Goal: Find specific page/section: Find specific page/section

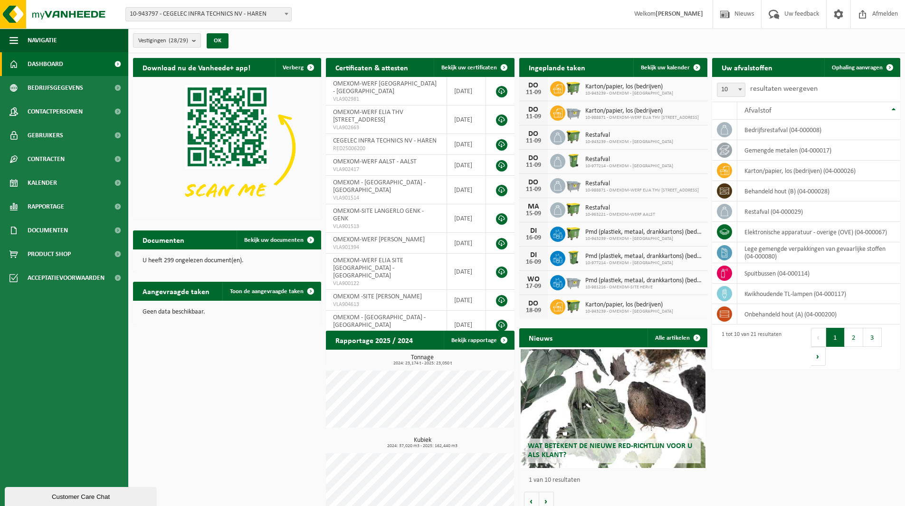
click at [159, 34] on span "Vestigingen (28/29)" at bounding box center [163, 41] width 50 height 14
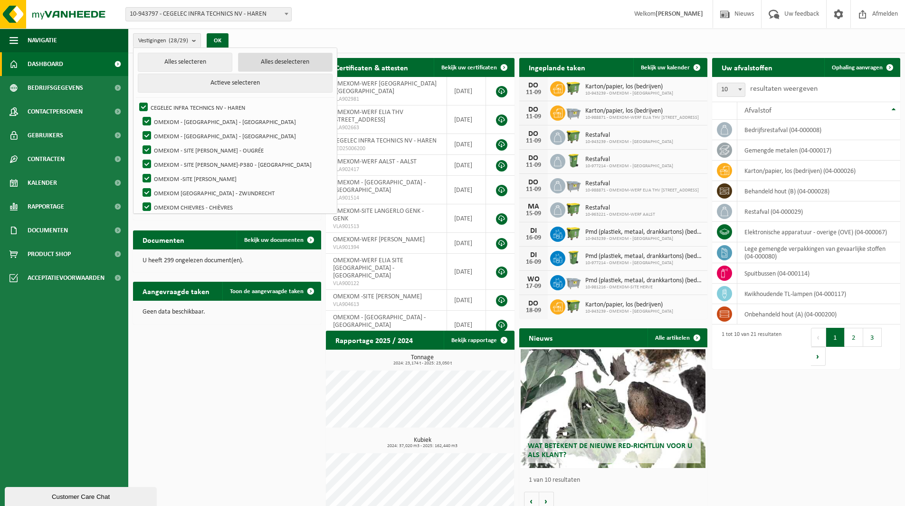
click at [259, 64] on button "Alles deselecteren" at bounding box center [285, 62] width 95 height 19
checkbox input "false"
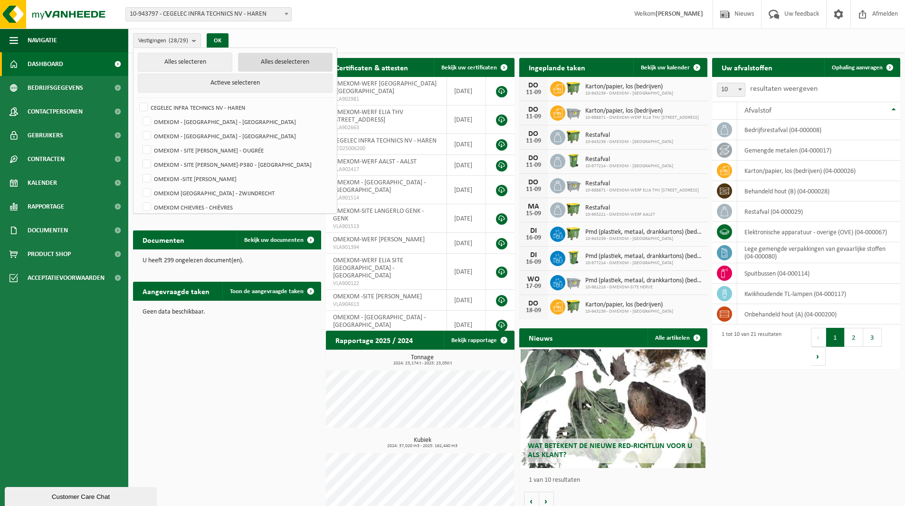
checkbox input "false"
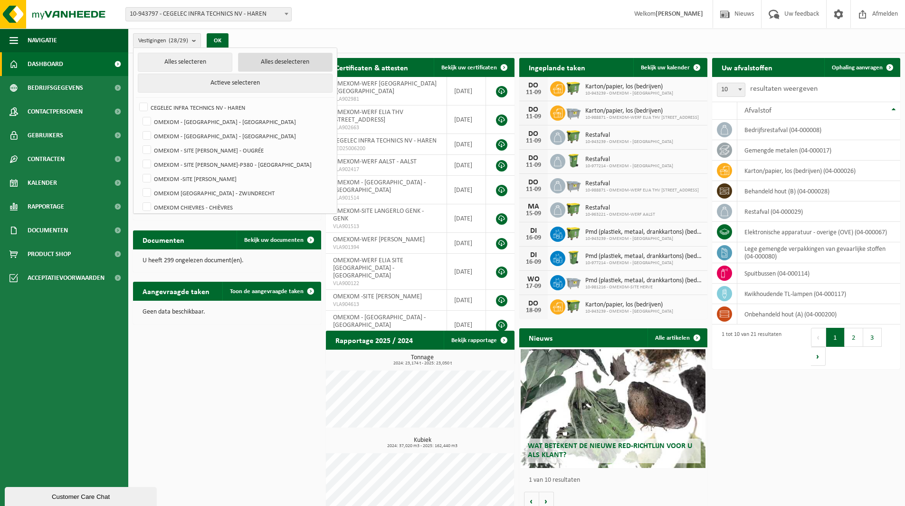
checkbox input "false"
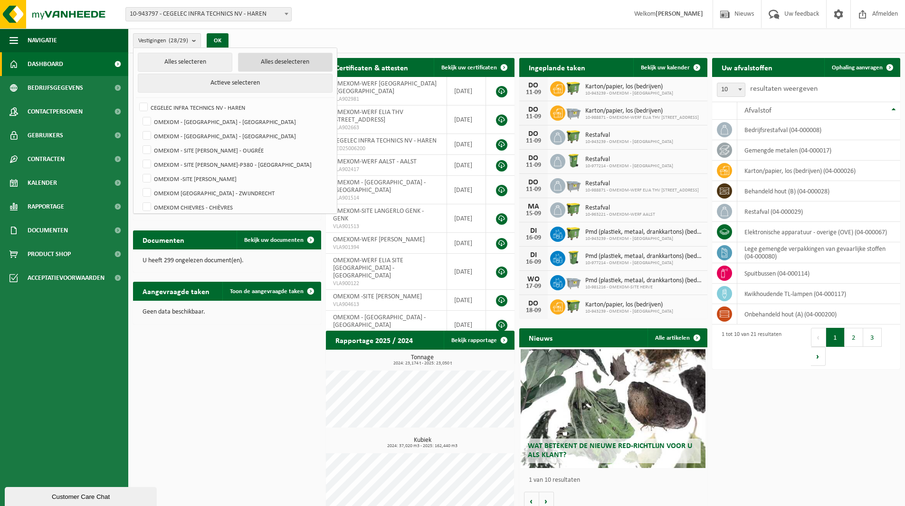
checkbox input "false"
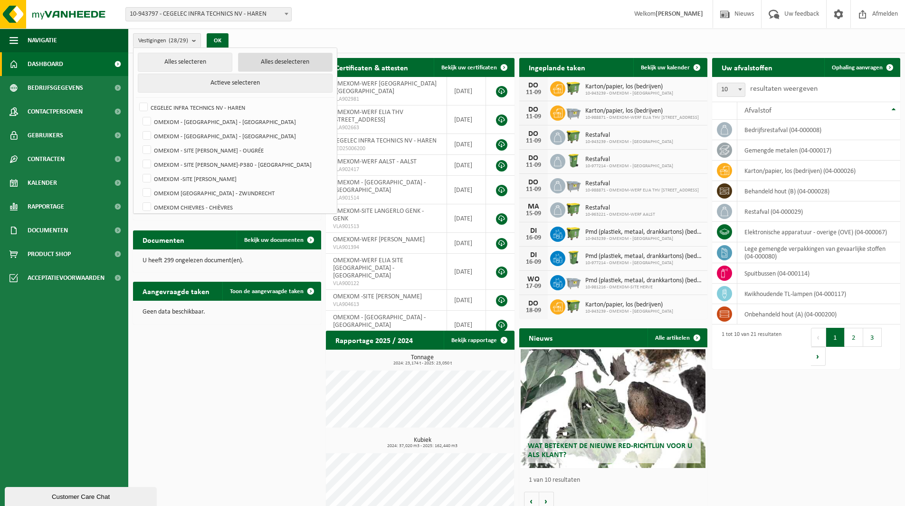
checkbox input "false"
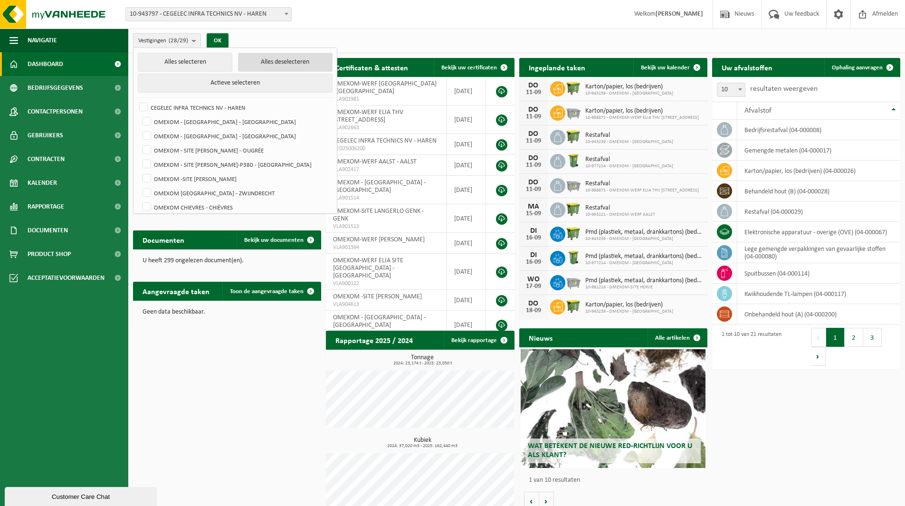
checkbox input "false"
click at [228, 129] on label "OMEXOM - [GEOGRAPHIC_DATA] - [GEOGRAPHIC_DATA]" at bounding box center [237, 136] width 192 height 14
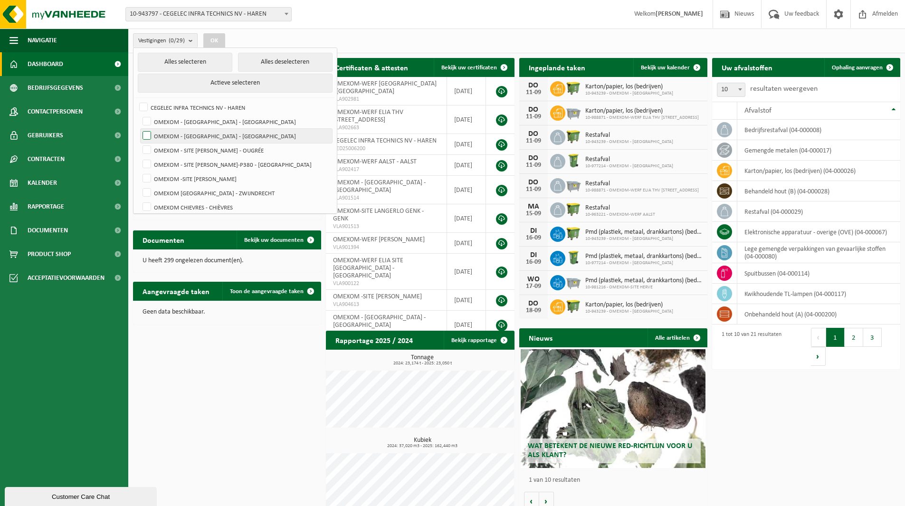
click at [139, 129] on input "OMEXOM - [GEOGRAPHIC_DATA] - [GEOGRAPHIC_DATA]" at bounding box center [139, 128] width 0 height 0
checkbox input "true"
click at [223, 41] on button "OK" at bounding box center [214, 40] width 22 height 15
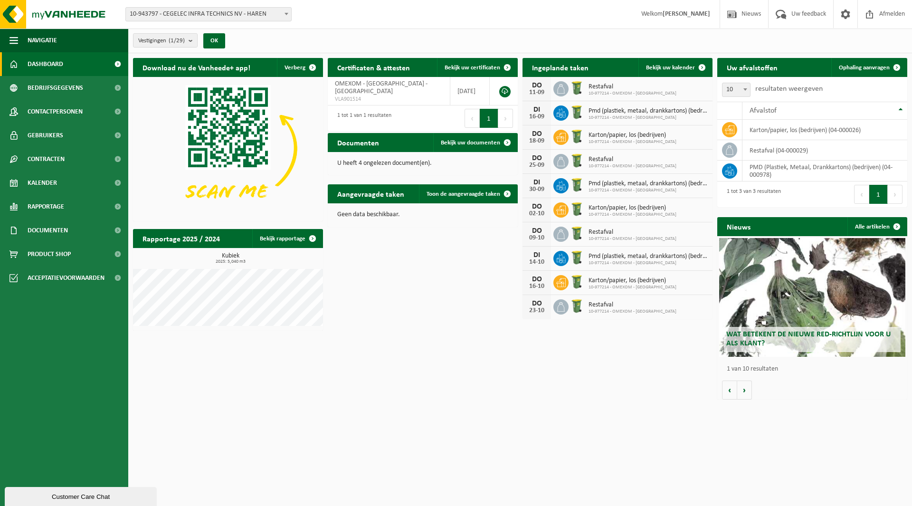
click at [179, 48] on div "Vestigingen (1/29) Alles selecteren Alles deselecteren Actieve selecteren CEGEL…" at bounding box center [181, 40] width 107 height 20
click at [178, 43] on count "(1/29)" at bounding box center [177, 41] width 16 height 6
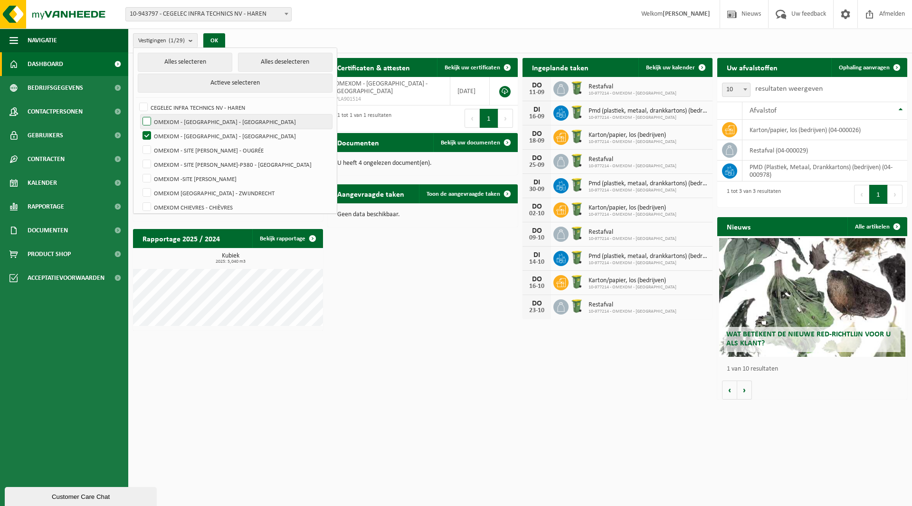
click at [200, 122] on label "OMEXOM - [GEOGRAPHIC_DATA] - [GEOGRAPHIC_DATA]" at bounding box center [237, 122] width 192 height 14
click at [139, 115] on input "OMEXOM - [GEOGRAPHIC_DATA] - [GEOGRAPHIC_DATA]" at bounding box center [139, 114] width 0 height 0
click at [199, 125] on label "OMEXOM - [GEOGRAPHIC_DATA] - [GEOGRAPHIC_DATA]" at bounding box center [237, 122] width 192 height 14
click at [139, 115] on input "OMEXOM - [GEOGRAPHIC_DATA] - [GEOGRAPHIC_DATA]" at bounding box center [139, 114] width 0 height 0
checkbox input "false"
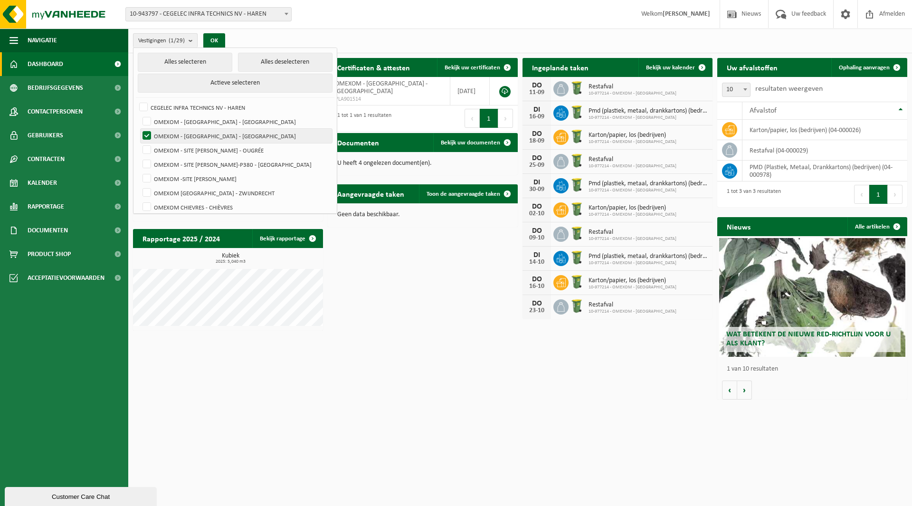
click at [201, 131] on label "OMEXOM - [GEOGRAPHIC_DATA] - [GEOGRAPHIC_DATA]" at bounding box center [237, 136] width 192 height 14
click at [139, 129] on input "OMEXOM - [GEOGRAPHIC_DATA] - [GEOGRAPHIC_DATA]" at bounding box center [139, 128] width 0 height 0
checkbox input "false"
click at [198, 112] on label "CEGELEC INFRA TECHNICS NV - HAREN" at bounding box center [234, 107] width 195 height 14
click at [136, 100] on input "CEGELEC INFRA TECHNICS NV - HAREN" at bounding box center [135, 100] width 0 height 0
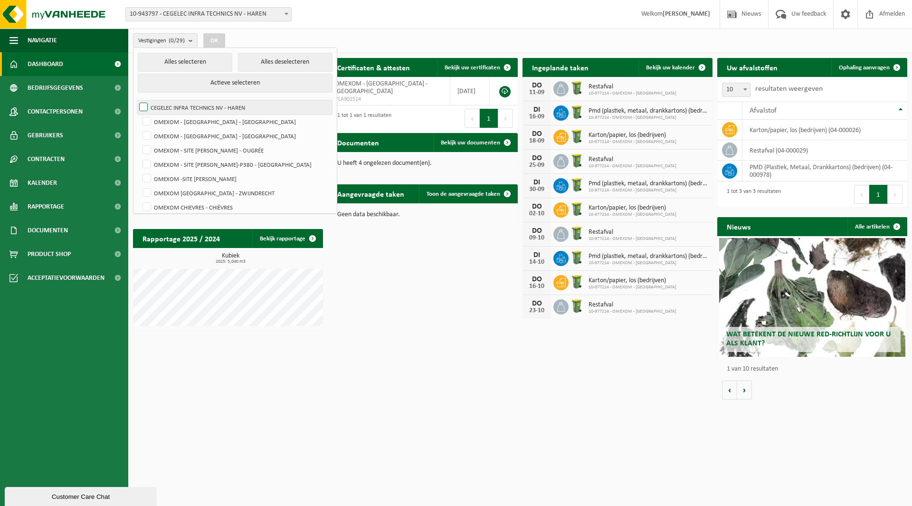
checkbox input "true"
click at [200, 123] on label "OMEXOM - [GEOGRAPHIC_DATA] - [GEOGRAPHIC_DATA]" at bounding box center [237, 122] width 192 height 14
click at [139, 115] on input "OMEXOM - [GEOGRAPHIC_DATA] - [GEOGRAPHIC_DATA]" at bounding box center [139, 114] width 0 height 0
checkbox input "true"
click at [207, 103] on label "CEGELEC INFRA TECHNICS NV - HAREN" at bounding box center [234, 107] width 195 height 14
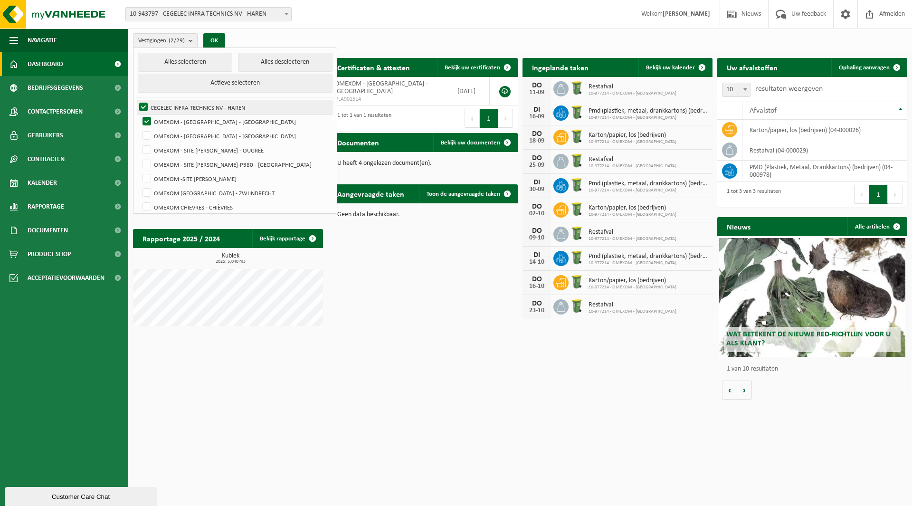
click at [136, 100] on input "CEGELEC INFRA TECHNICS NV - HAREN" at bounding box center [135, 100] width 0 height 0
checkbox input "false"
click at [217, 28] on div "Vestiging: 10-943797 - CEGELEC INFRA TECHNICS NV - HAREN 10-977214 - OMEXOM - M…" at bounding box center [456, 14] width 912 height 29
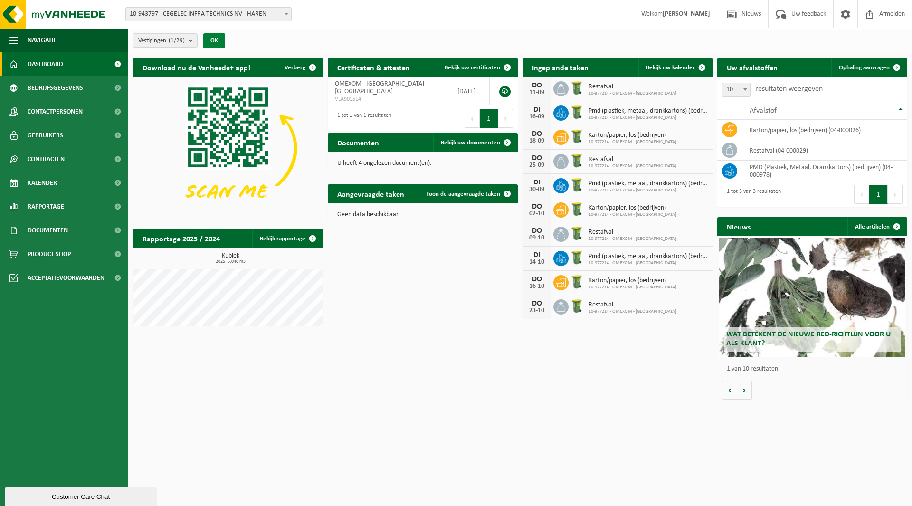
click at [222, 34] on button "OK" at bounding box center [214, 40] width 22 height 15
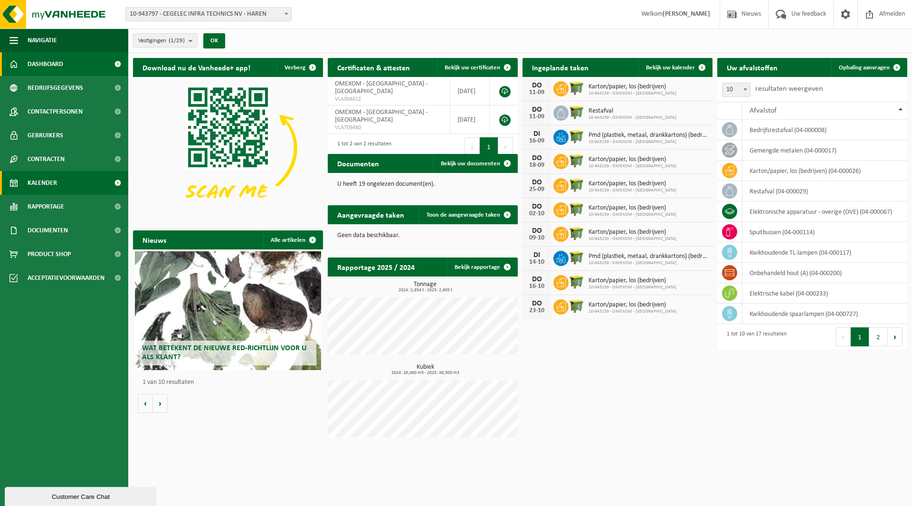
click at [62, 187] on link "Kalender" at bounding box center [64, 183] width 128 height 24
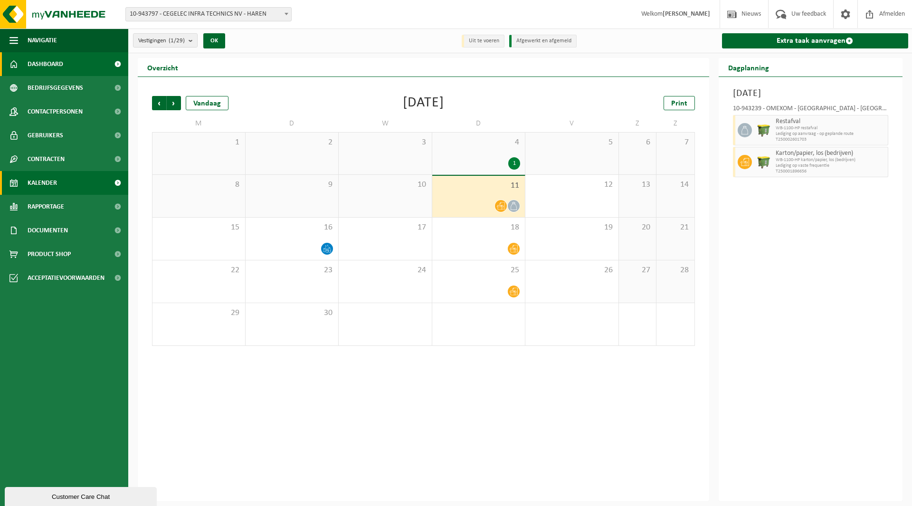
click at [56, 58] on span "Dashboard" at bounding box center [46, 64] width 36 height 24
